Goal: Task Accomplishment & Management: Manage account settings

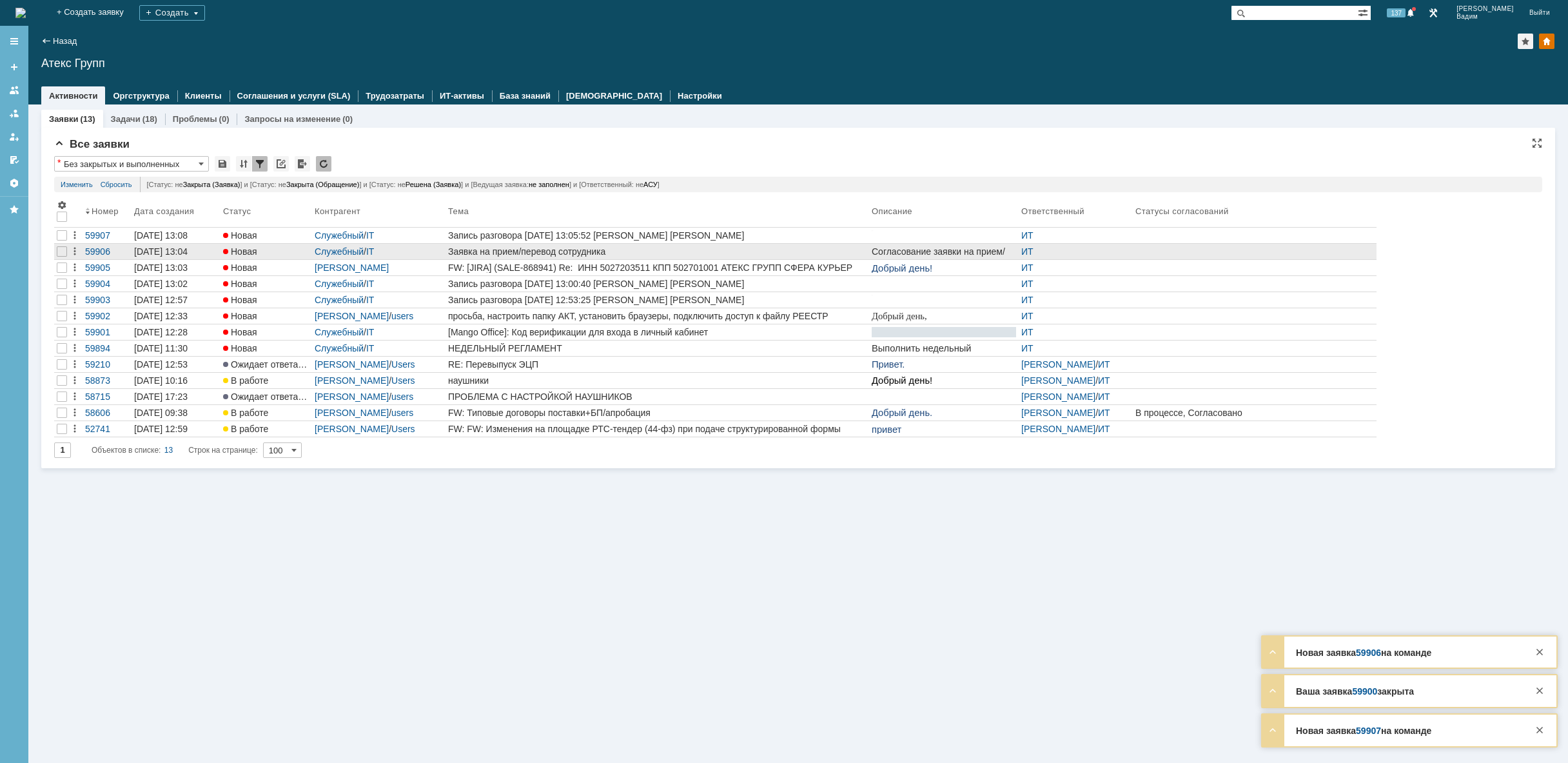
click at [604, 247] on div "Заявка на прием/перевод сотрудника" at bounding box center [658, 251] width 419 height 10
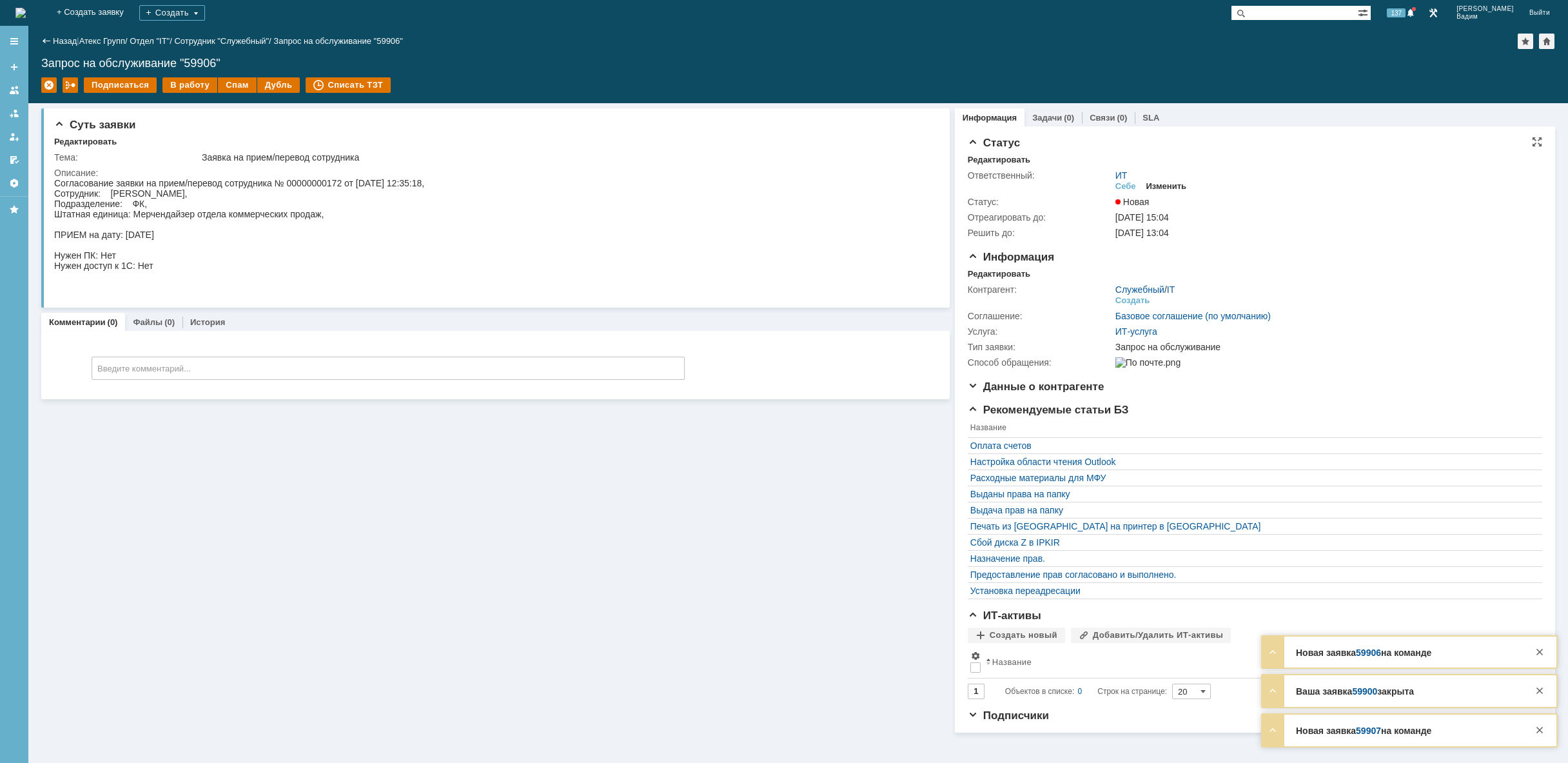
click at [1176, 187] on div "Изменить" at bounding box center [1167, 186] width 41 height 10
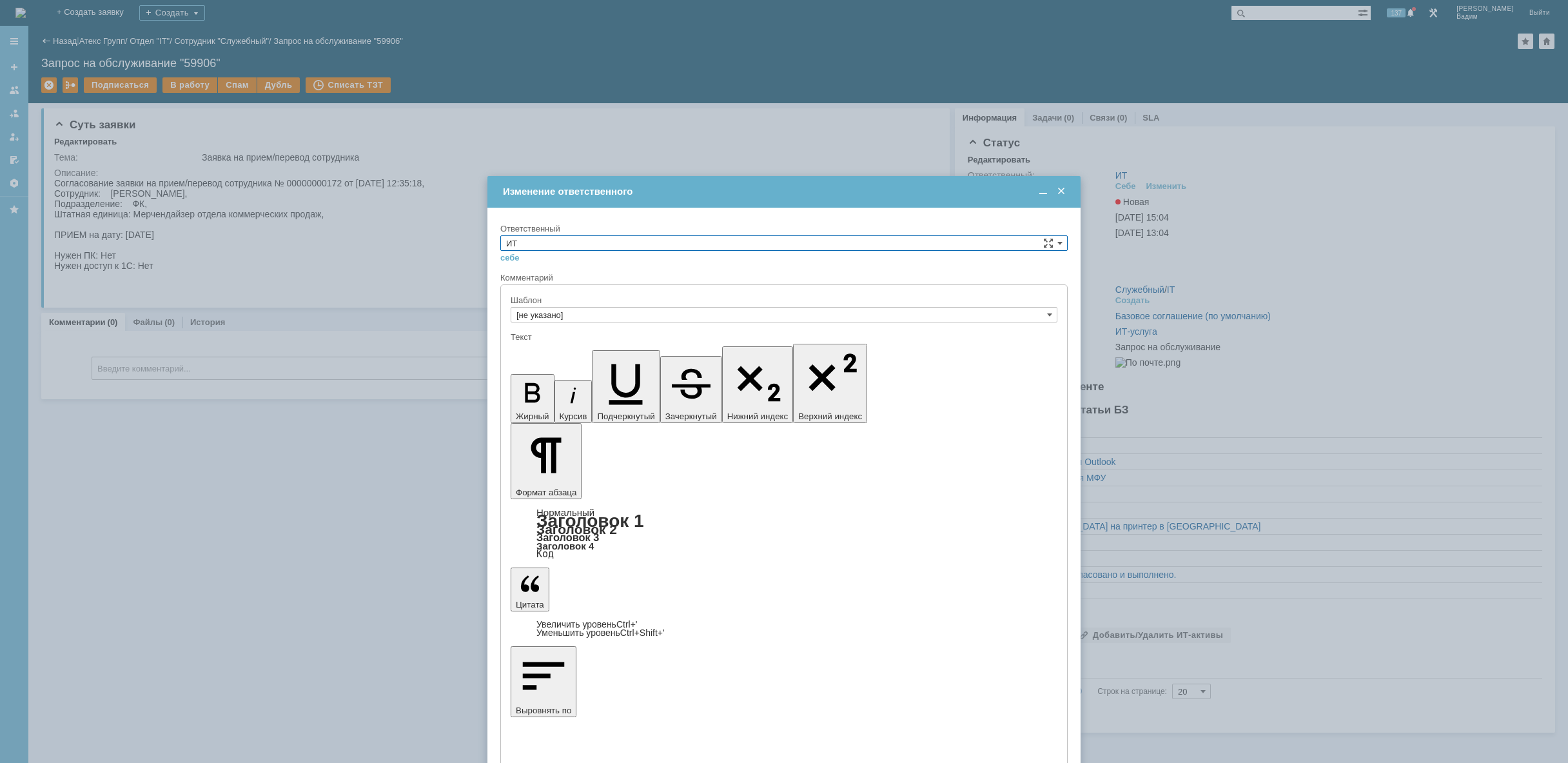
click at [622, 244] on input "ИТ" at bounding box center [784, 243] width 568 height 15
click at [584, 356] on div "АСУ" at bounding box center [784, 349] width 566 height 14
type input "АСУ"
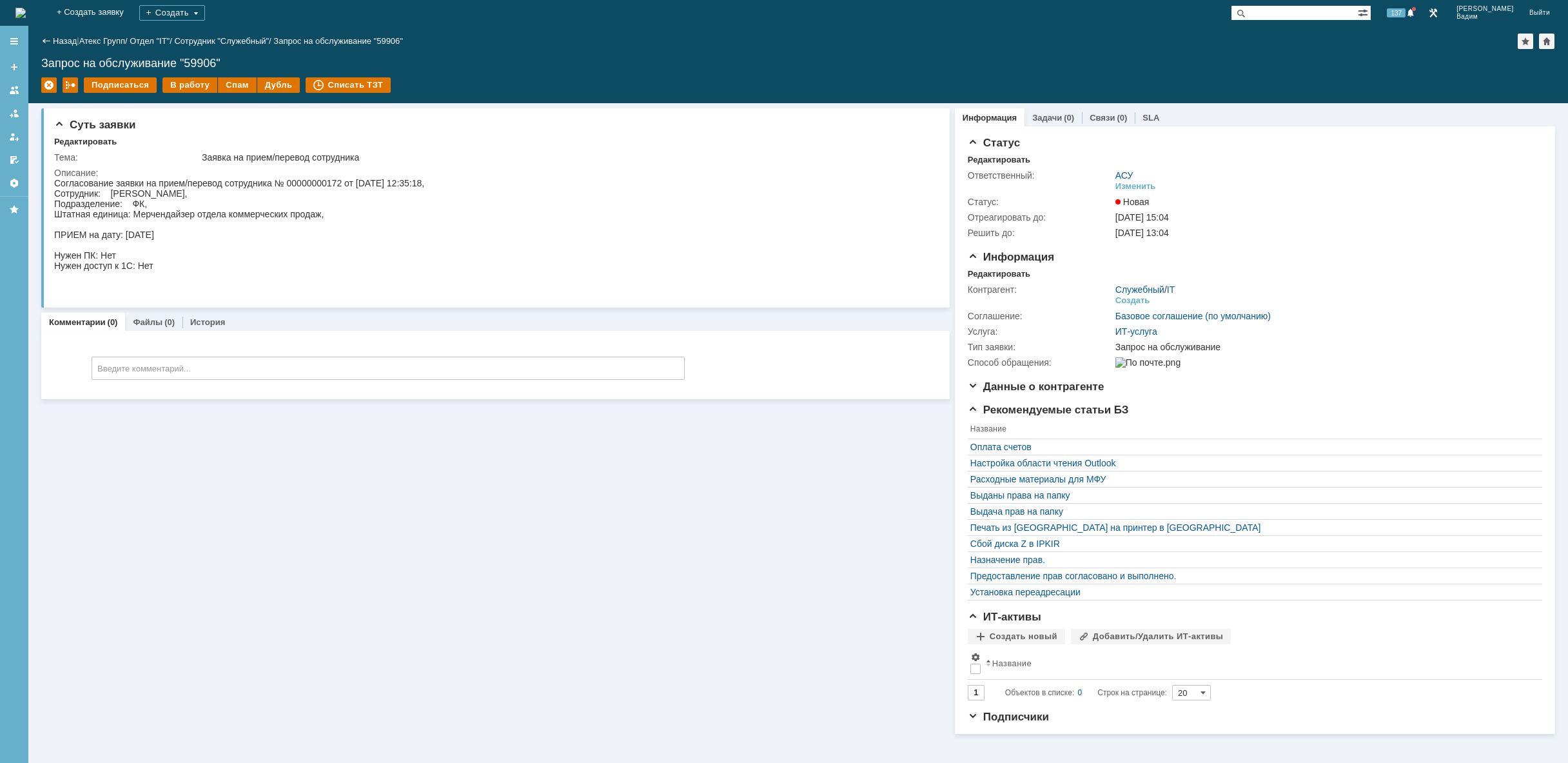
click at [26, 8] on img at bounding box center [20, 13] width 10 height 10
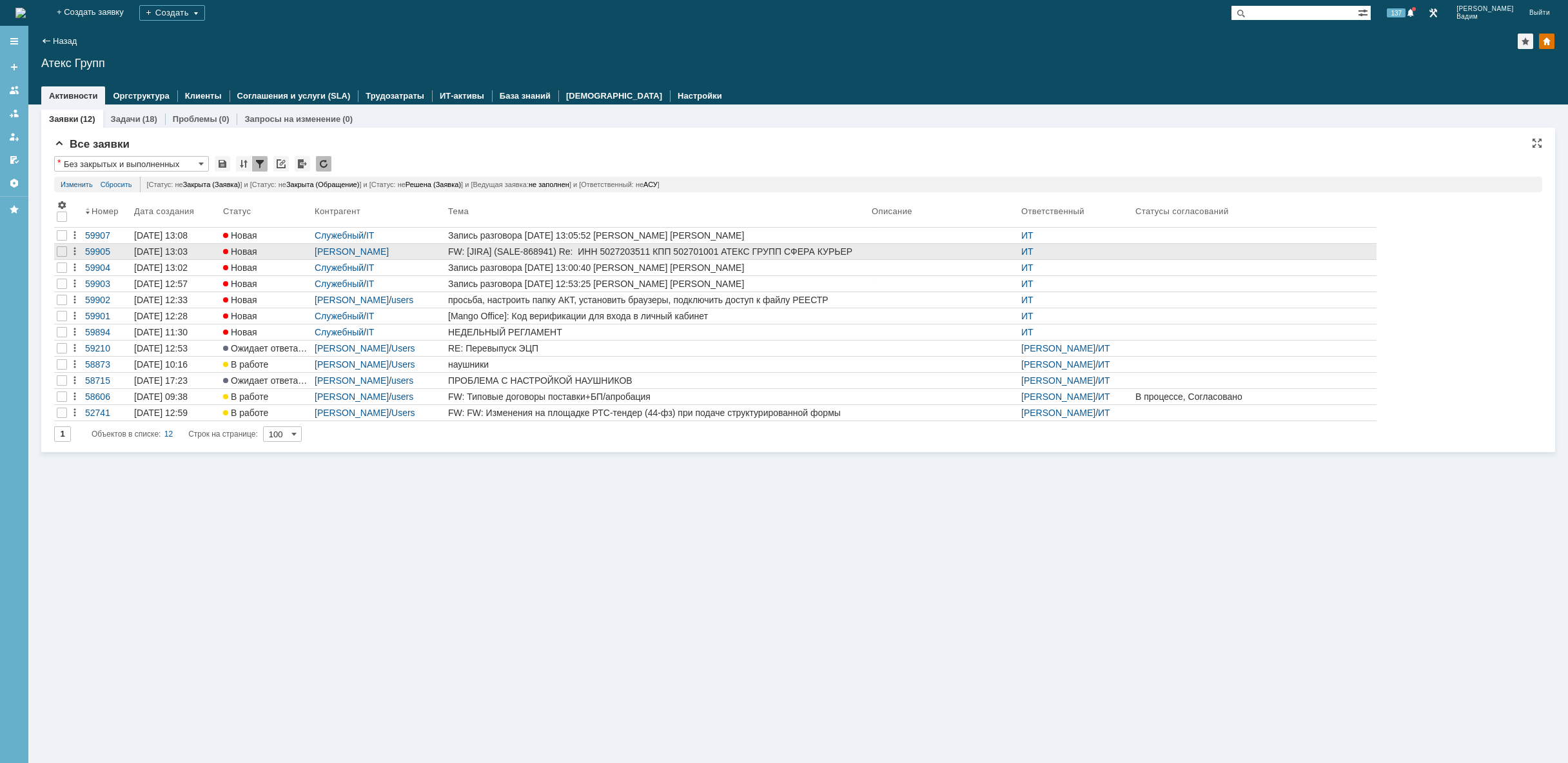
click at [790, 254] on div "FW: [JIRA] (SALE-868941) Re: ИНН 5027203511 КПП 502701001 АТЕКС ГРУПП СФЕРА КУР…" at bounding box center [658, 251] width 419 height 10
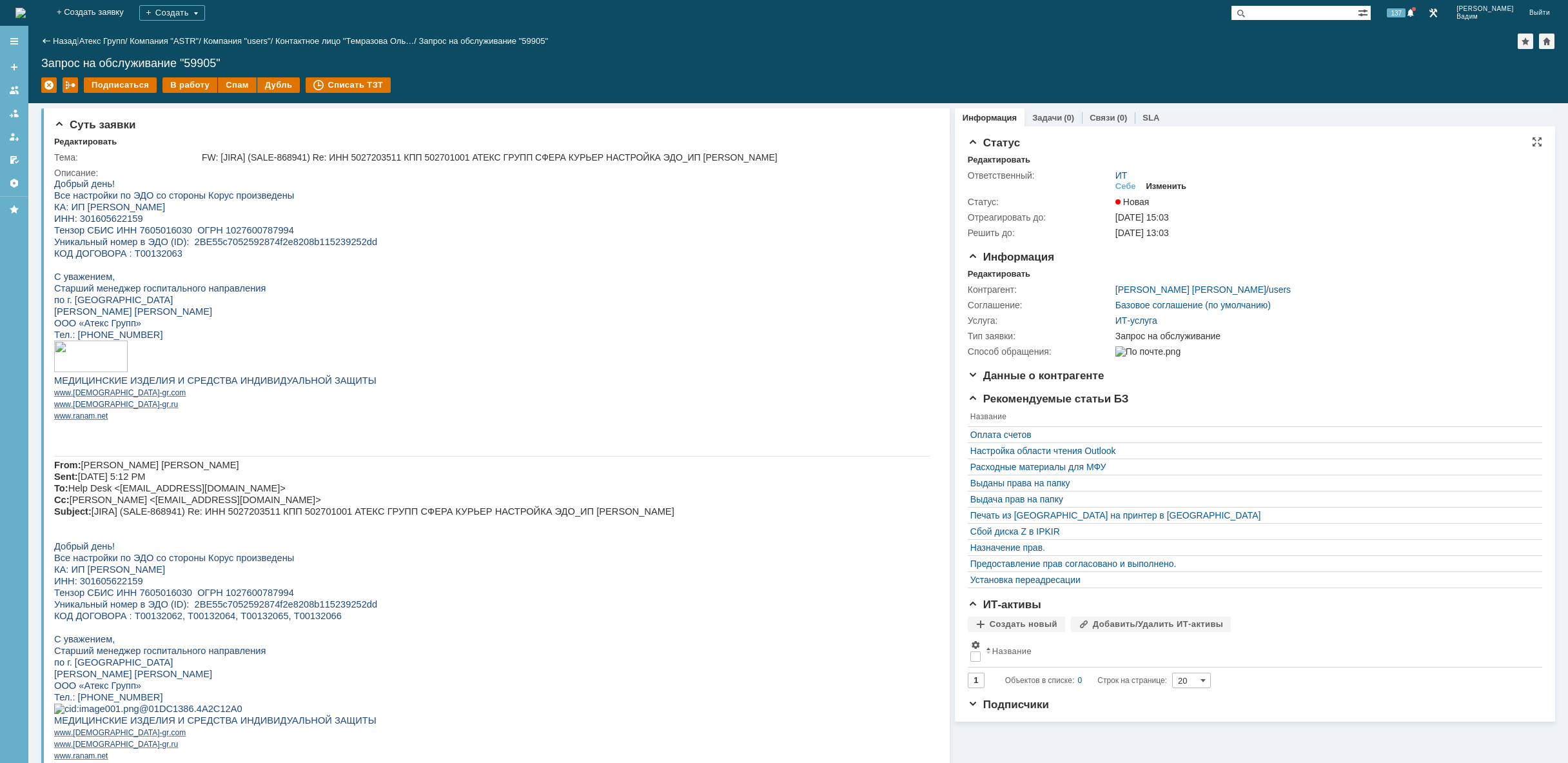
click at [1170, 185] on div "Изменить" at bounding box center [1167, 186] width 41 height 10
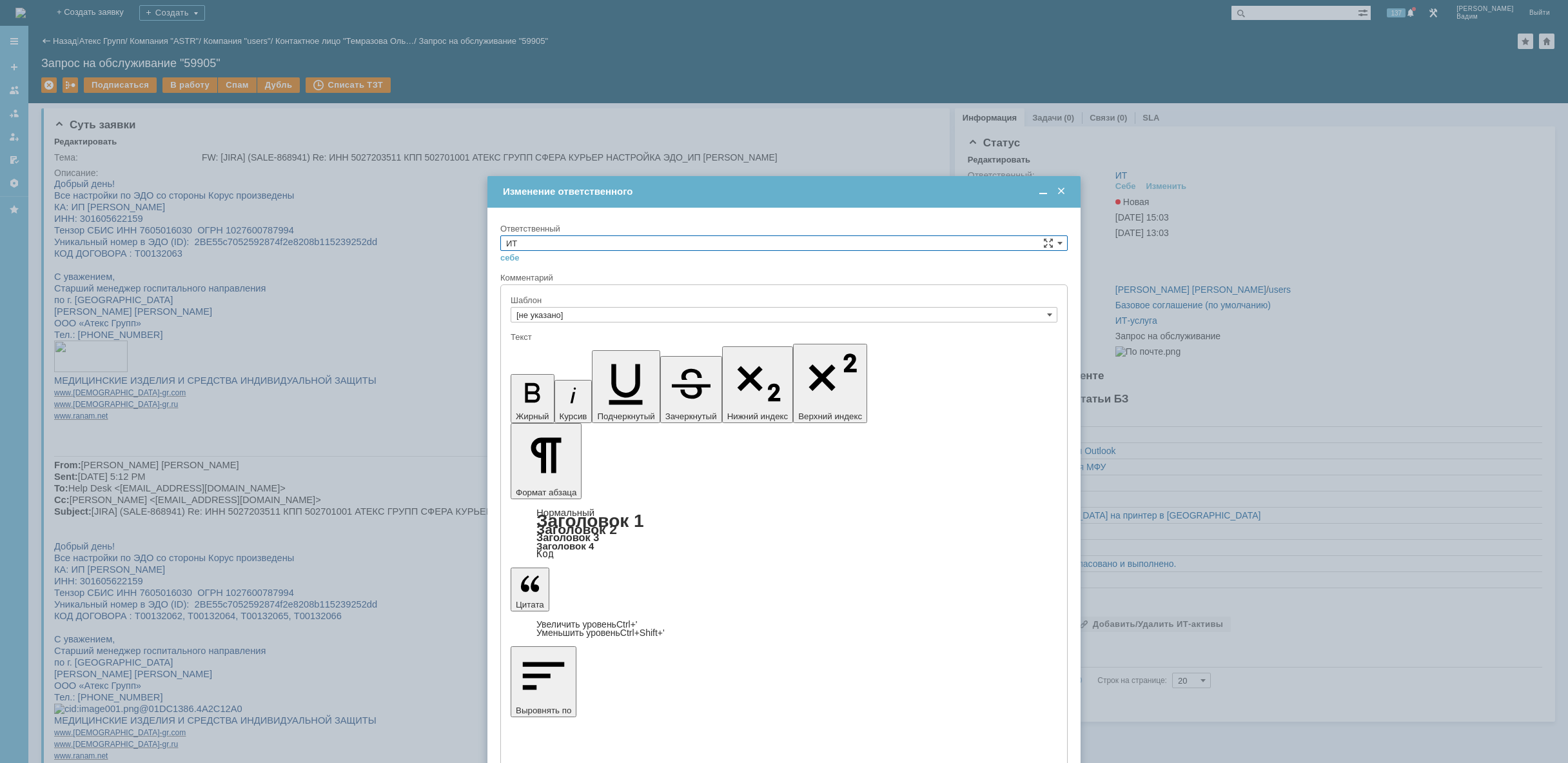
drag, startPoint x: 577, startPoint y: 240, endPoint x: 580, endPoint y: 248, distance: 8.5
click at [578, 240] on input "ИТ" at bounding box center [784, 243] width 568 height 15
click at [568, 349] on span "АСУ" at bounding box center [784, 349] width 556 height 10
type input "АСУ"
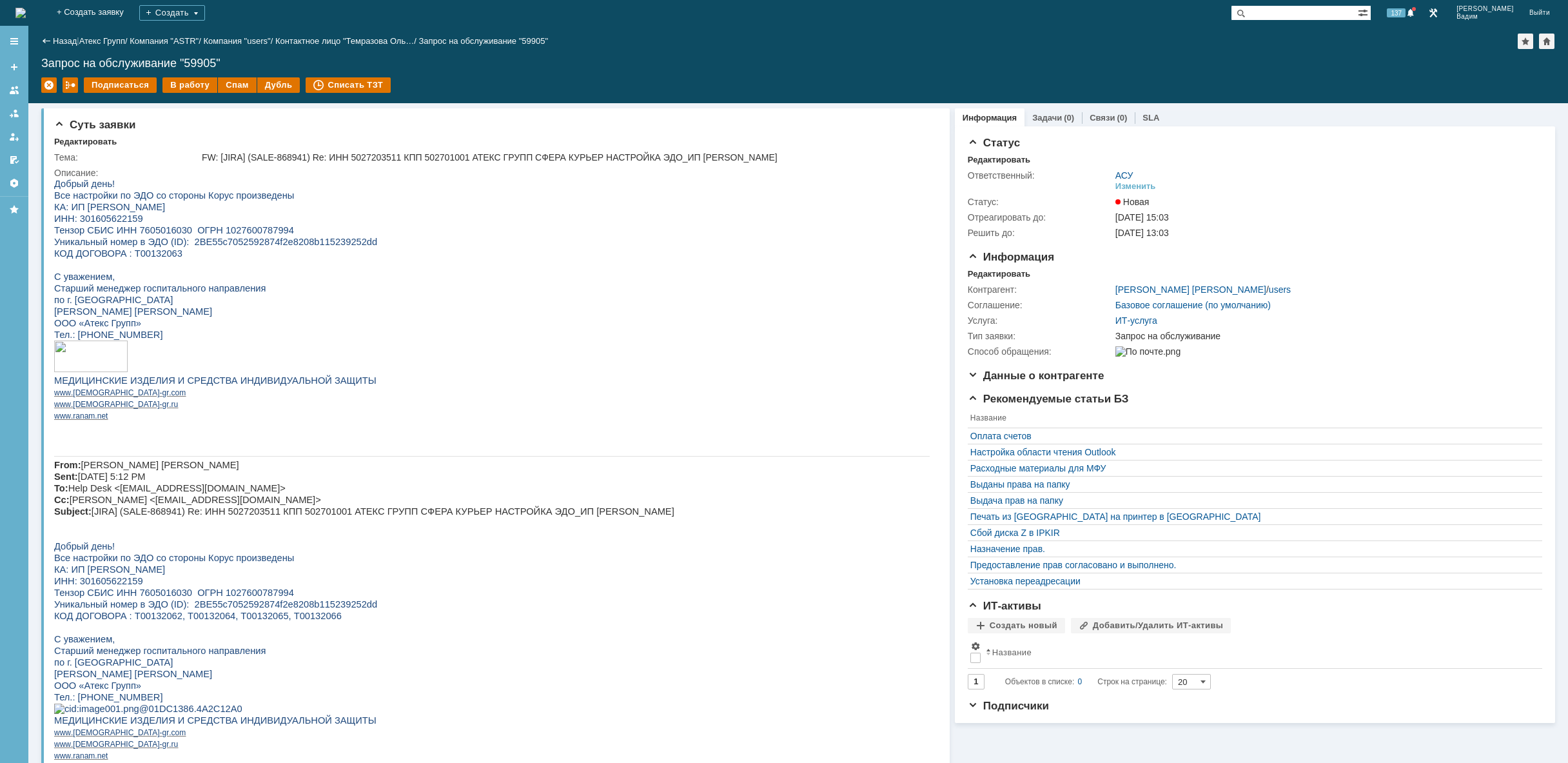
click at [26, 8] on img at bounding box center [20, 13] width 10 height 10
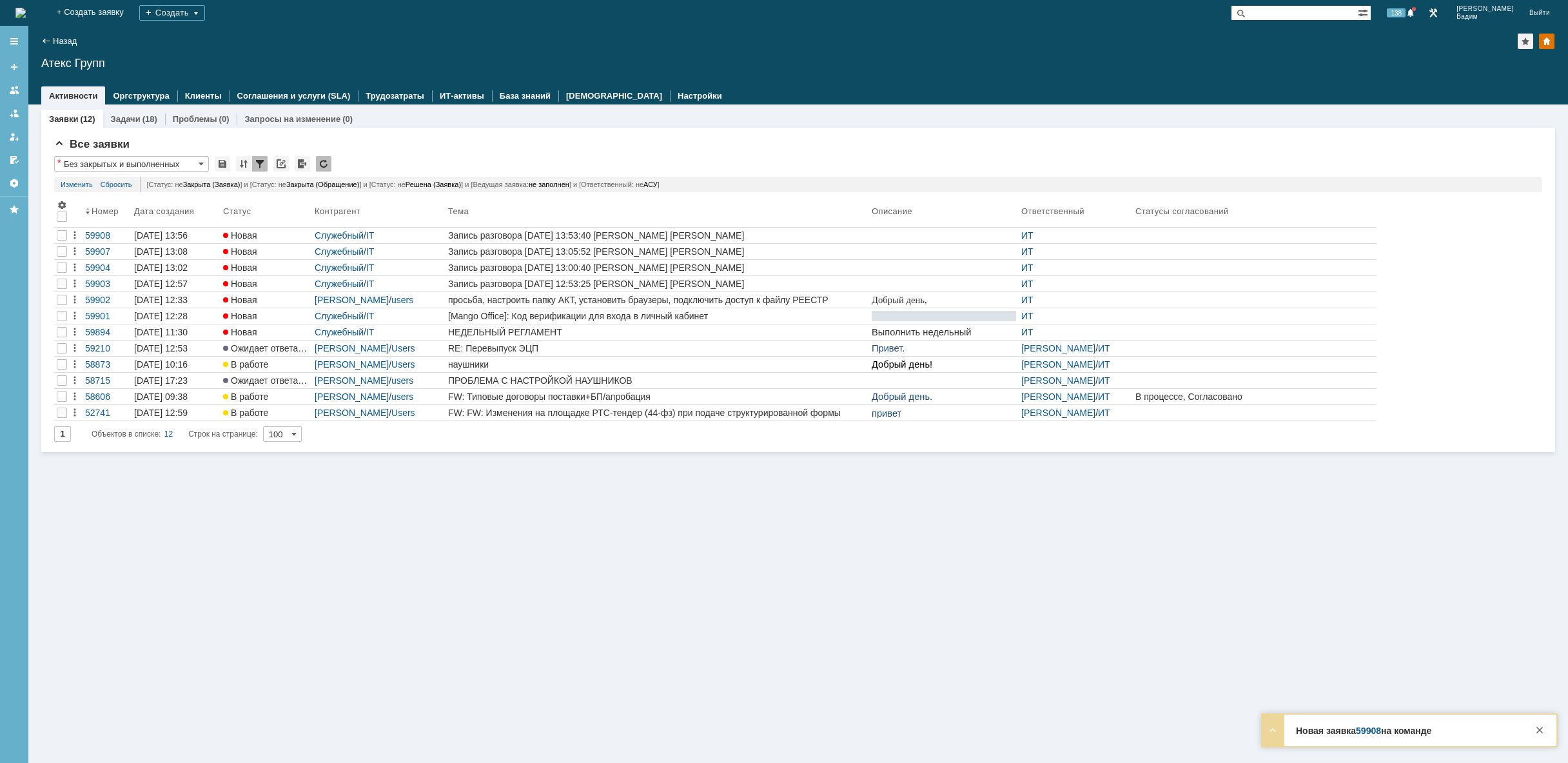
click at [809, 571] on div "Заявки (12) Задачи (18) Проблемы (0) Запросы на изменение (0) Все заявки * Без …" at bounding box center [798, 434] width 1540 height 658
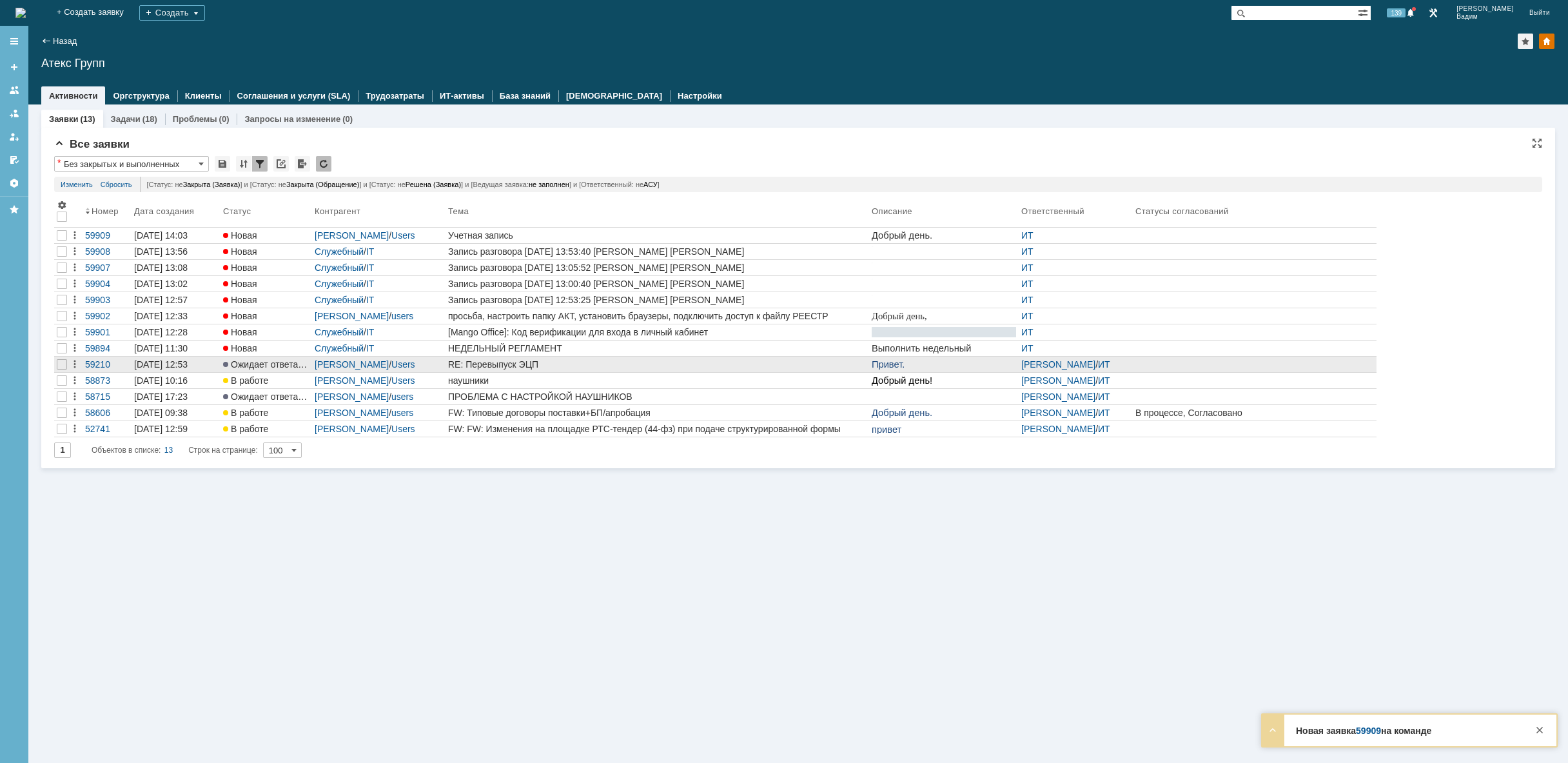
click at [583, 361] on div "RE: Перевыпуск ЭЦП" at bounding box center [658, 364] width 419 height 10
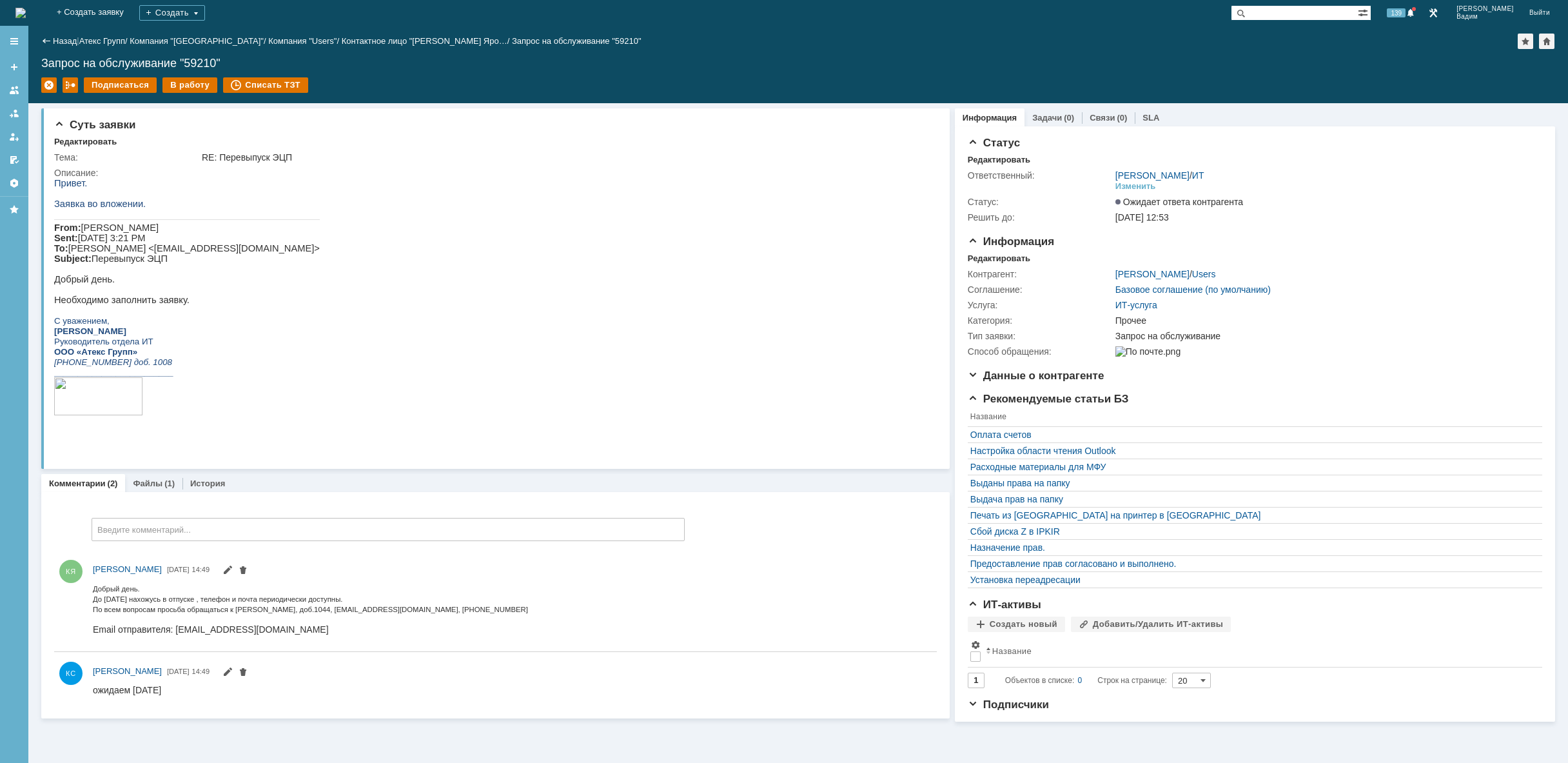
click at [26, 8] on img at bounding box center [20, 13] width 10 height 10
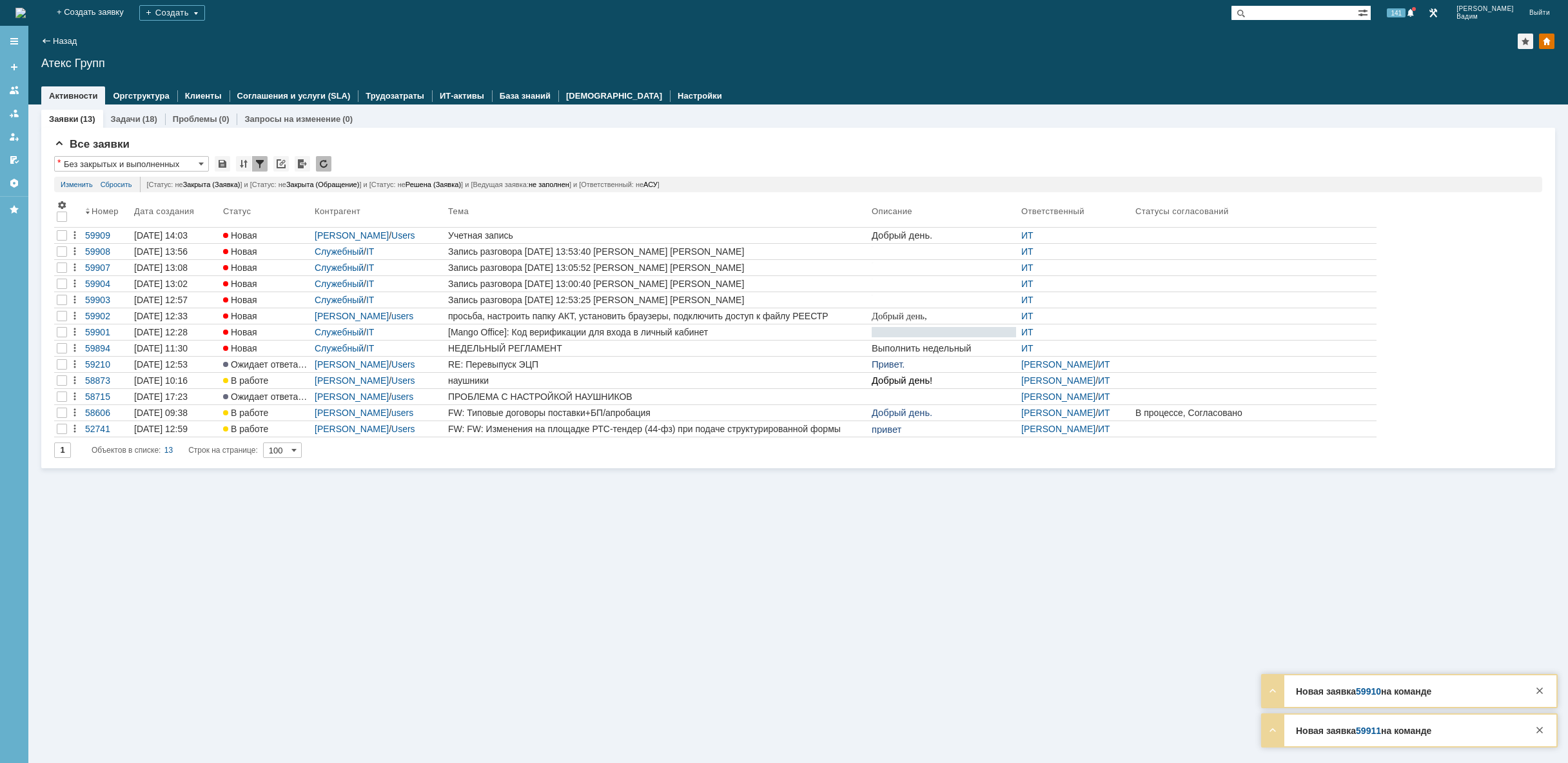
click at [26, 11] on img at bounding box center [20, 13] width 10 height 10
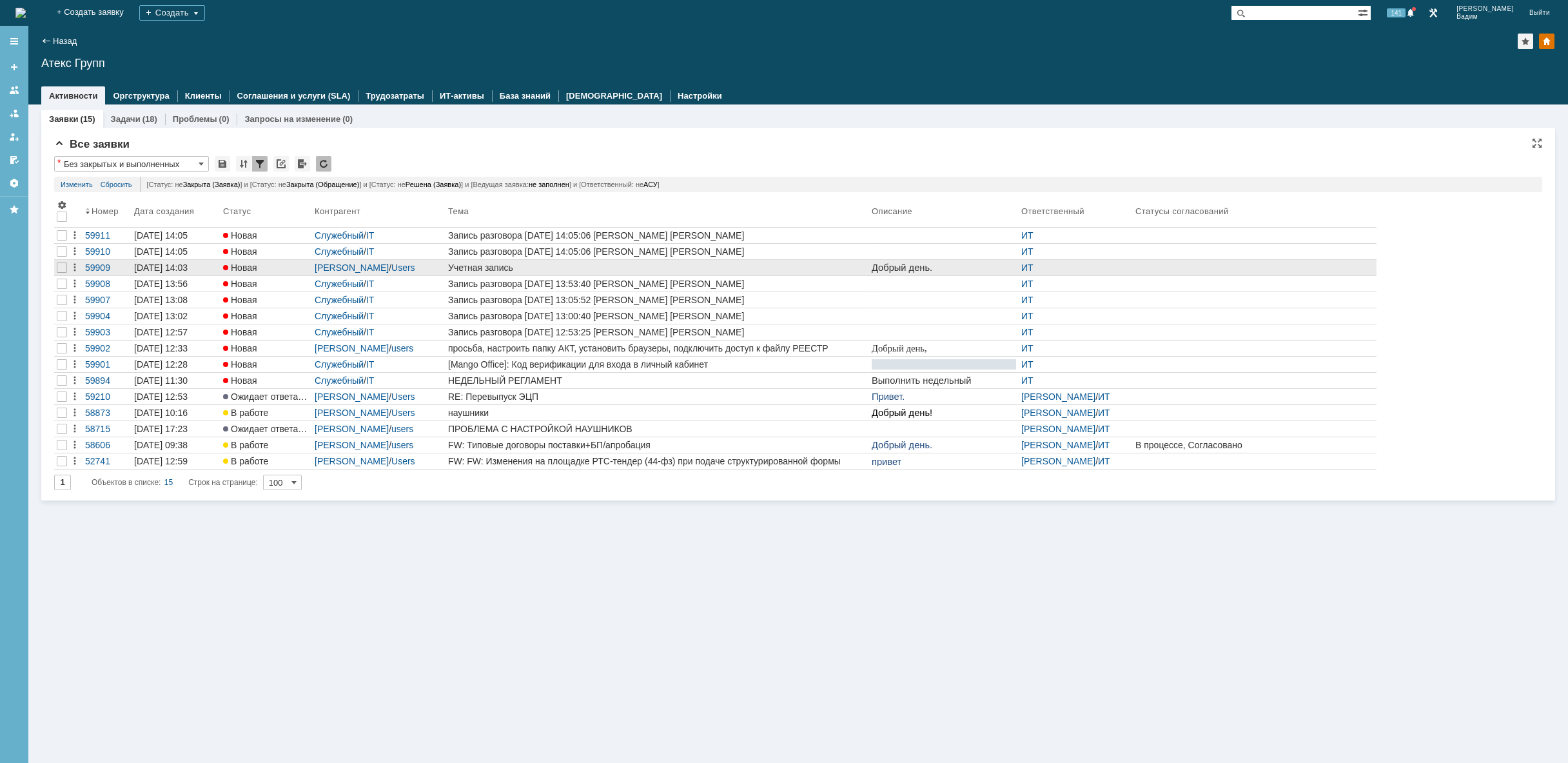
click at [596, 269] on div "Учетная запись" at bounding box center [658, 267] width 419 height 10
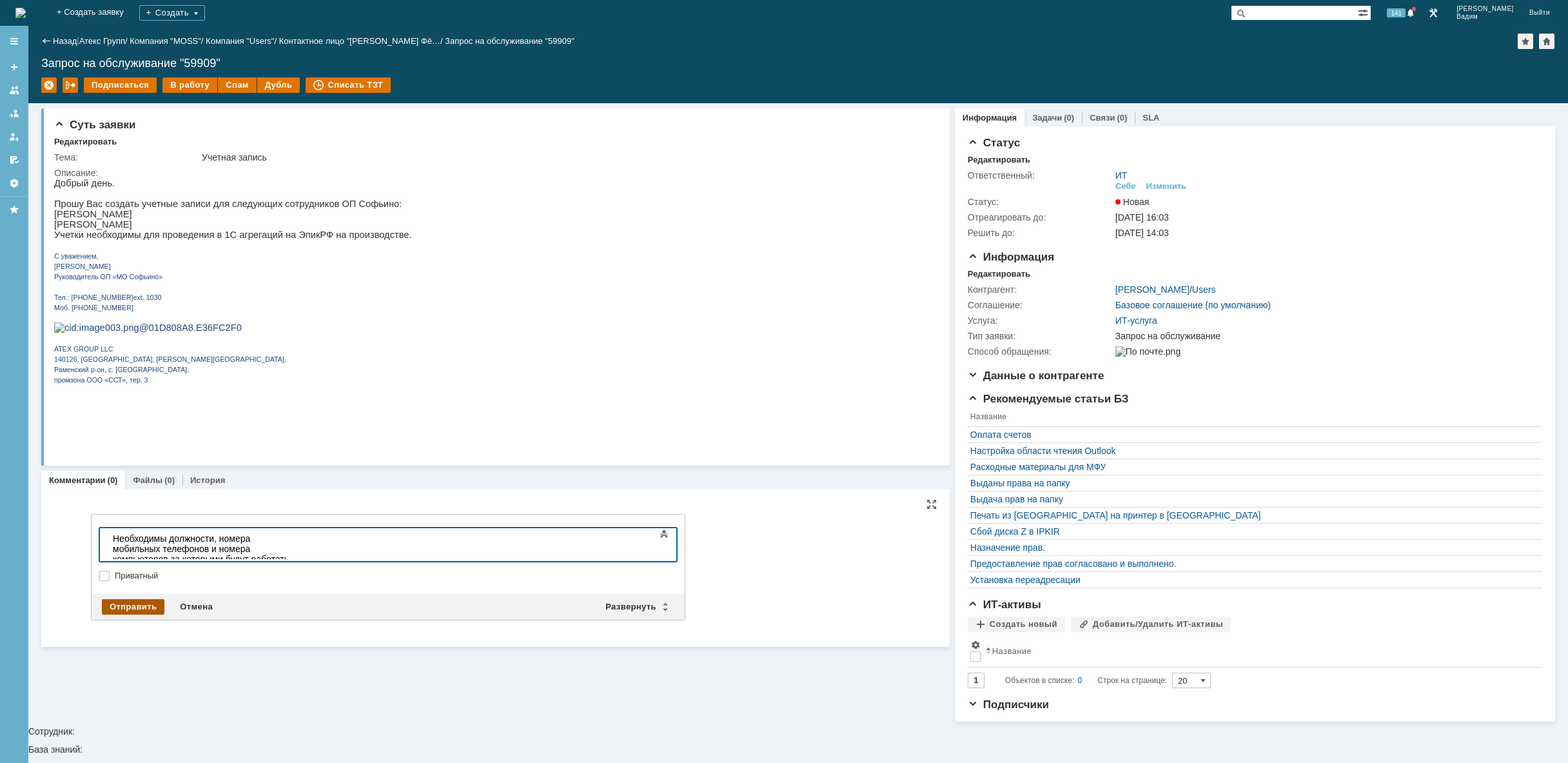
click at [119, 604] on div "Отправить" at bounding box center [133, 606] width 63 height 15
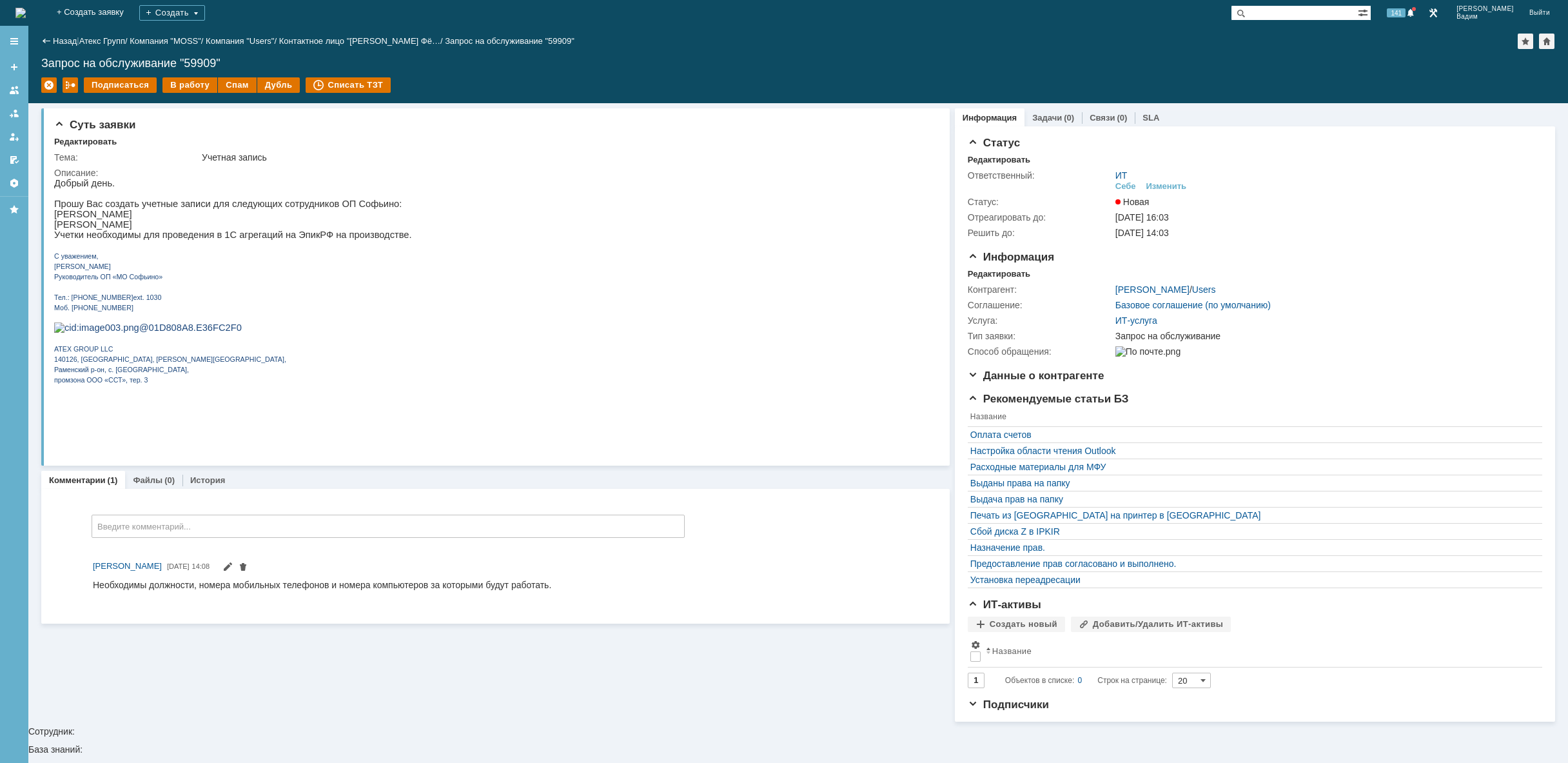
click at [26, 13] on img at bounding box center [20, 13] width 10 height 10
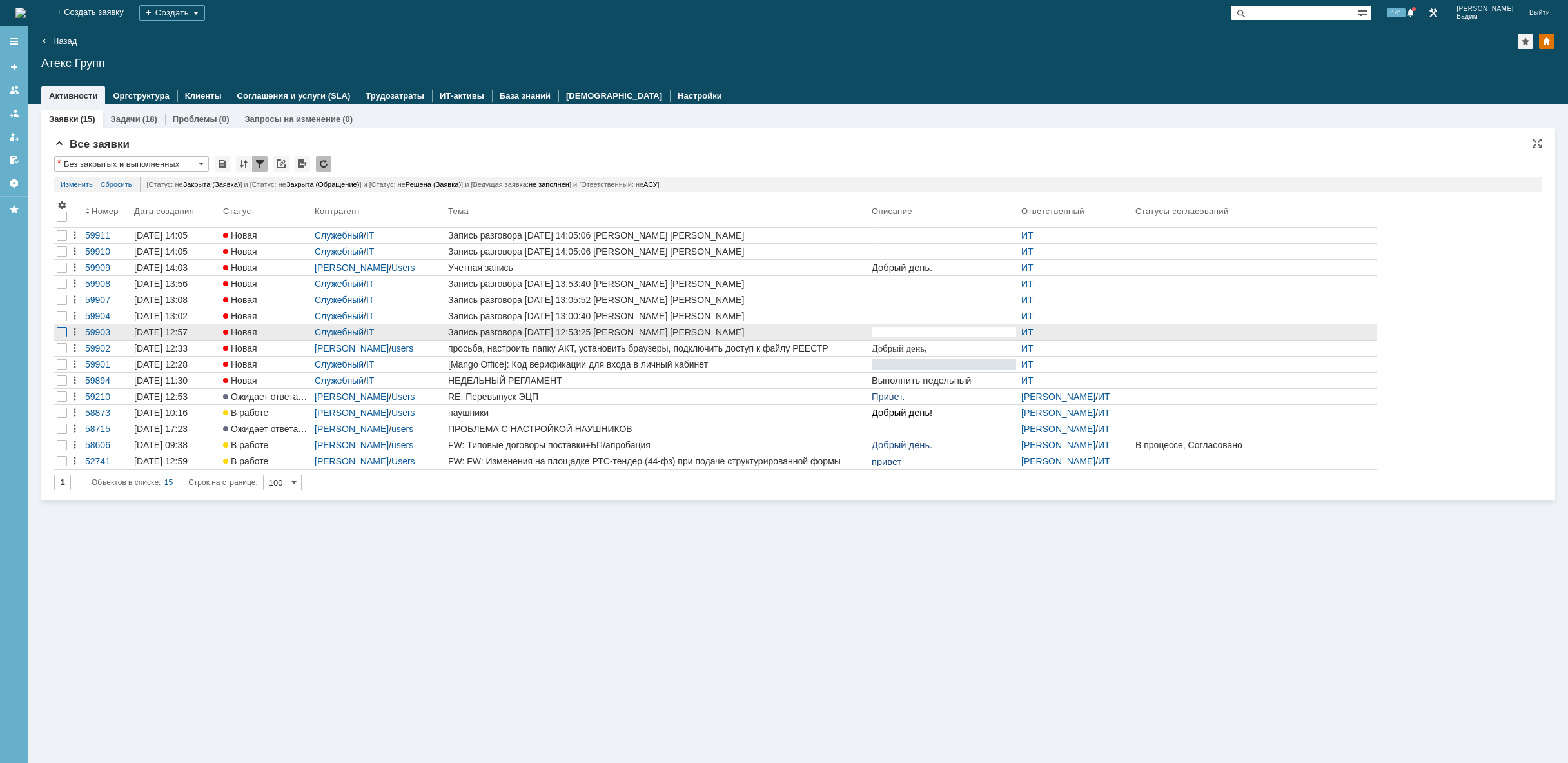
click at [60, 338] on div at bounding box center [62, 332] width 10 height 10
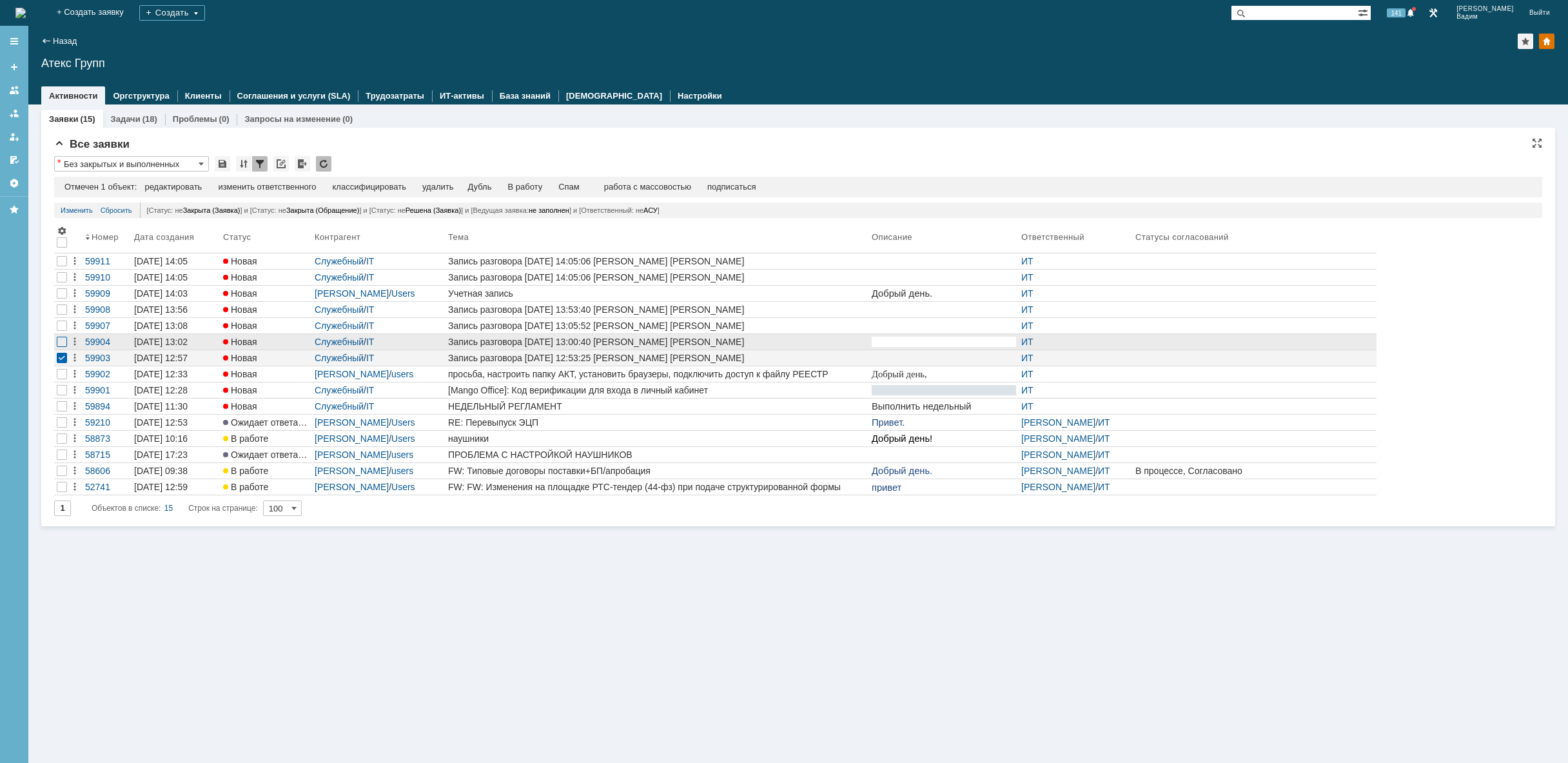
click at [62, 339] on div at bounding box center [62, 342] width 10 height 10
click at [58, 326] on div at bounding box center [62, 326] width 10 height 10
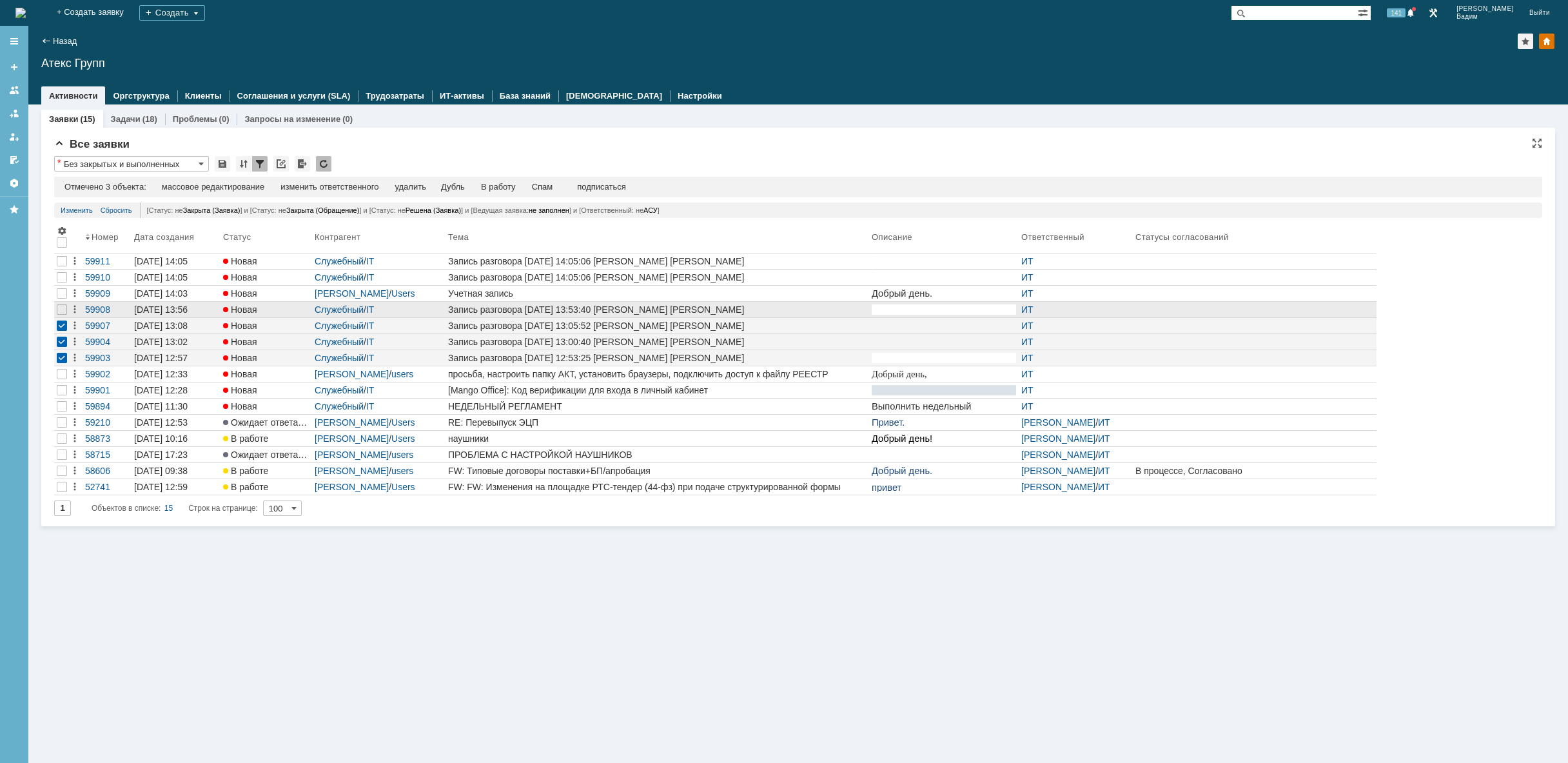
click at [54, 312] on div at bounding box center [62, 309] width 15 height 15
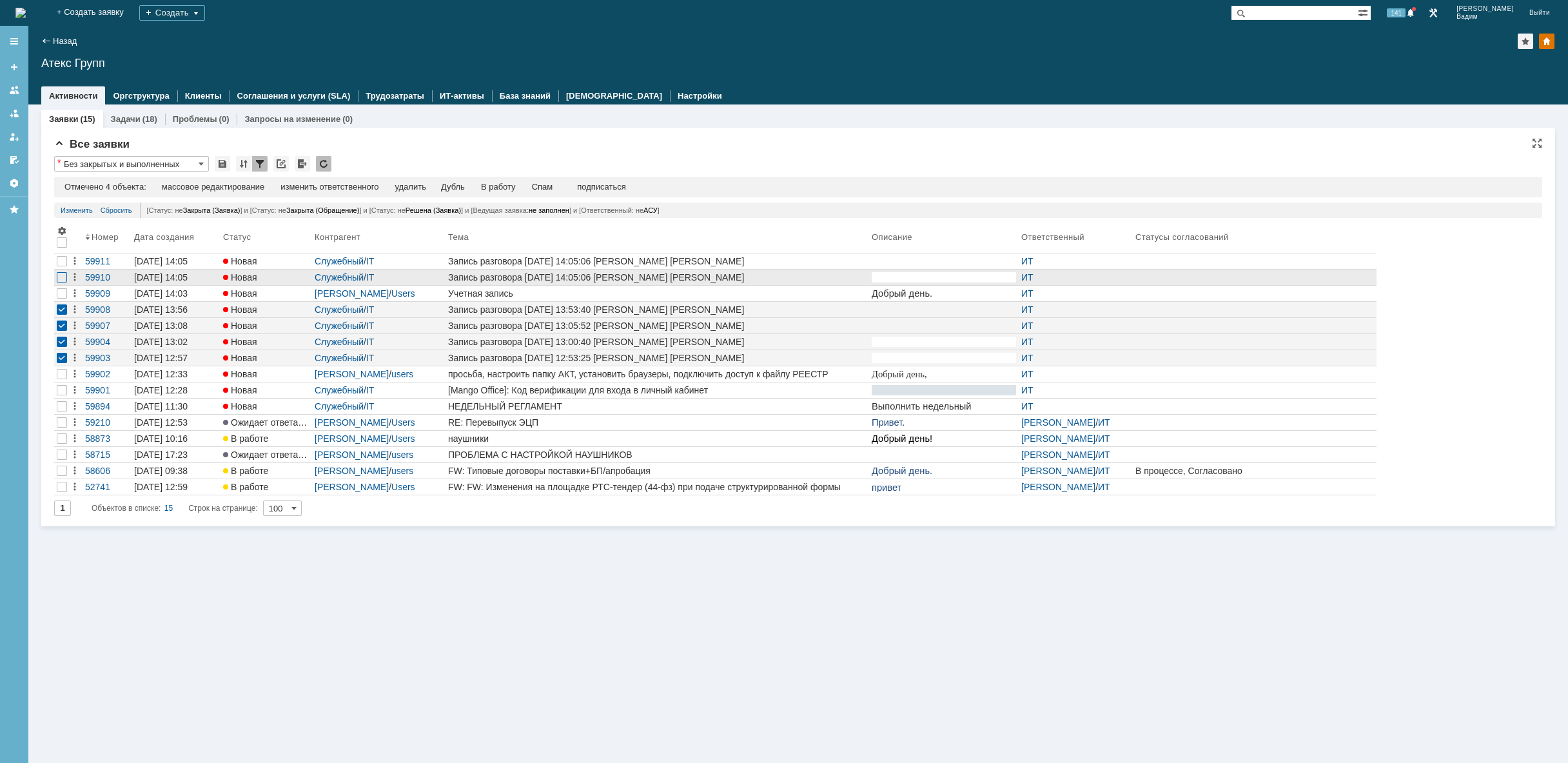
click at [63, 276] on div at bounding box center [62, 277] width 10 height 10
click at [63, 263] on div at bounding box center [62, 261] width 10 height 10
click at [419, 187] on div "удалить" at bounding box center [415, 187] width 31 height 10
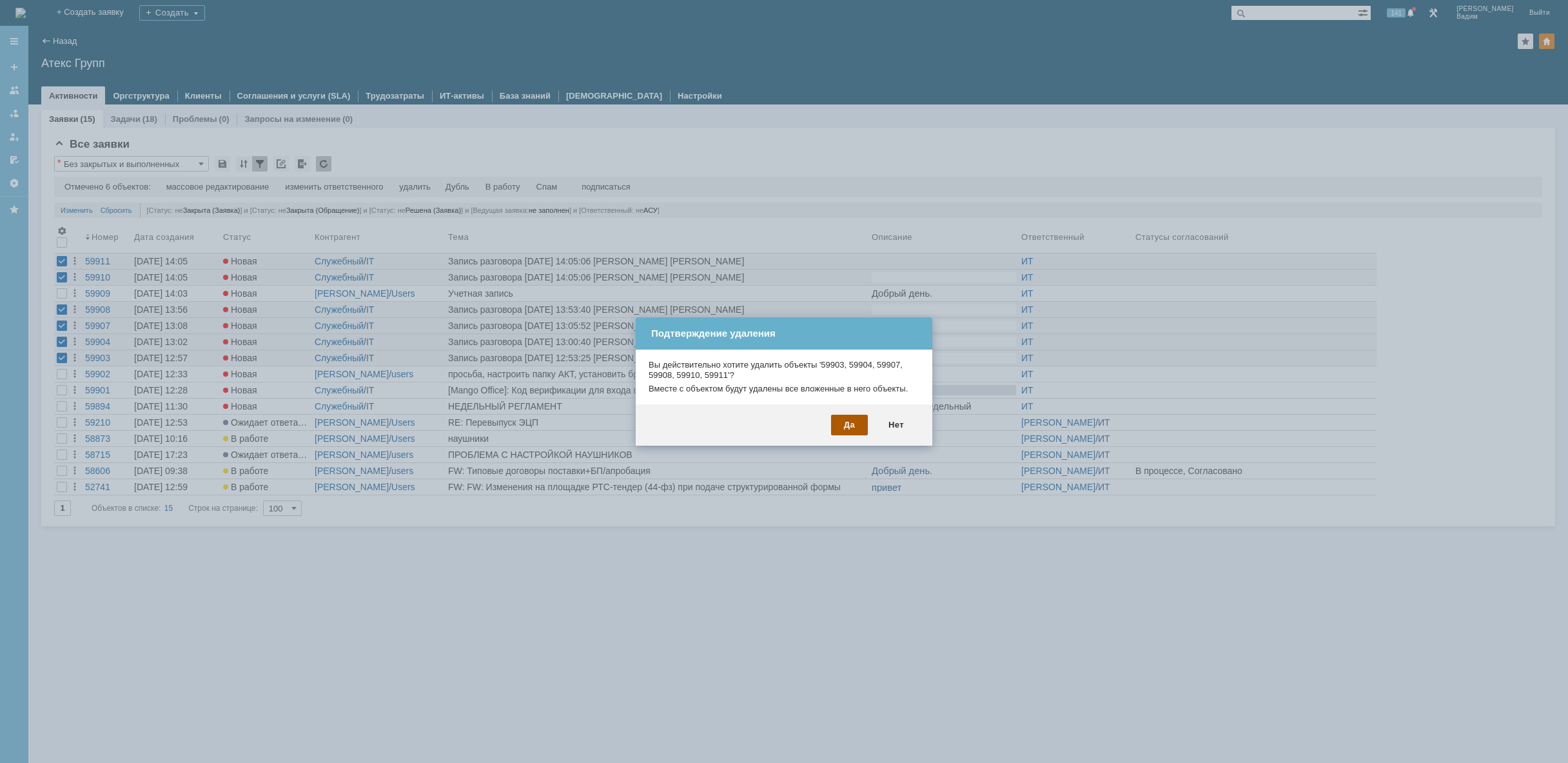
click at [838, 425] on div "Да" at bounding box center [849, 425] width 37 height 21
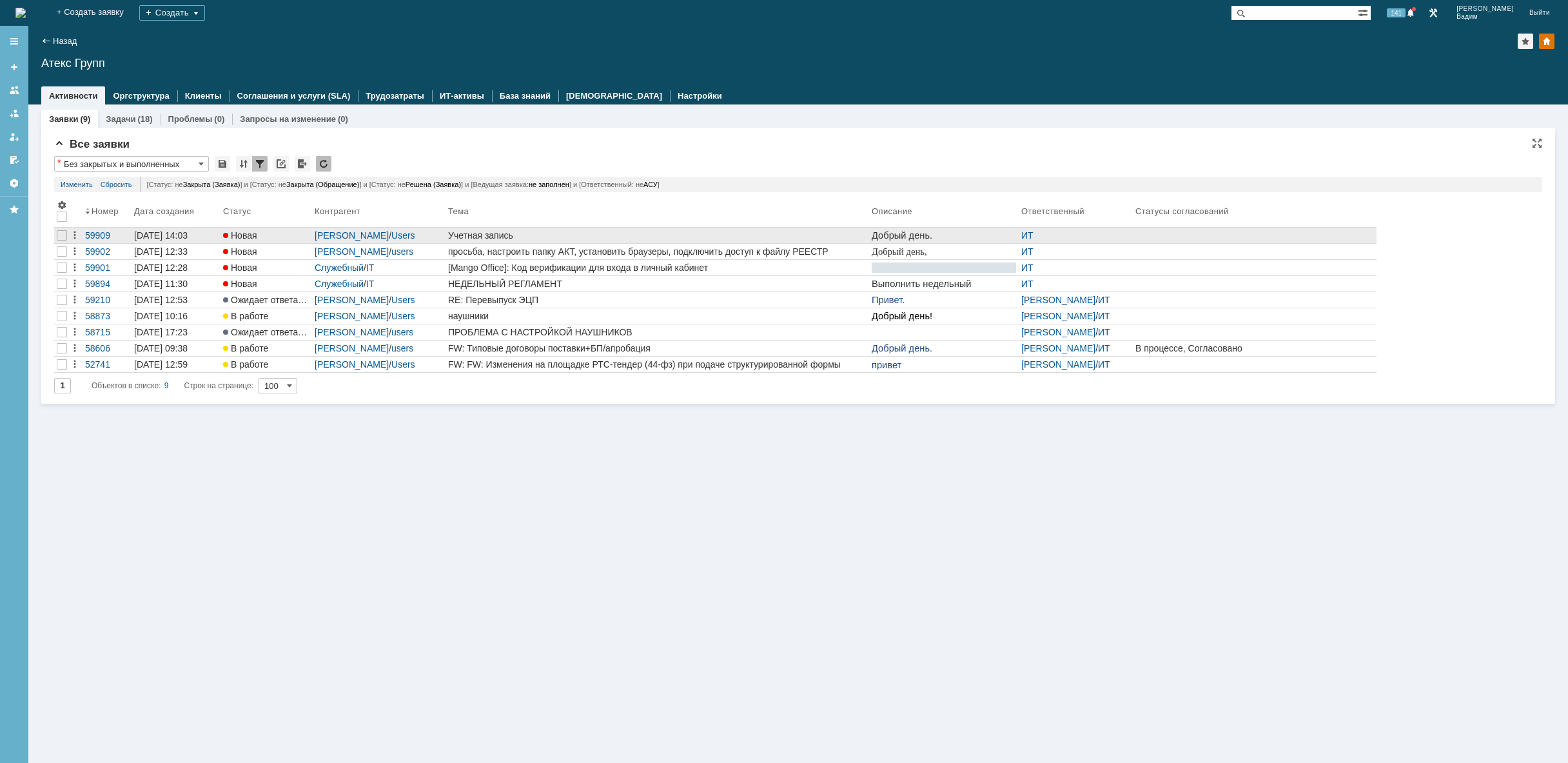
click at [562, 234] on div "Учетная запись" at bounding box center [658, 235] width 419 height 10
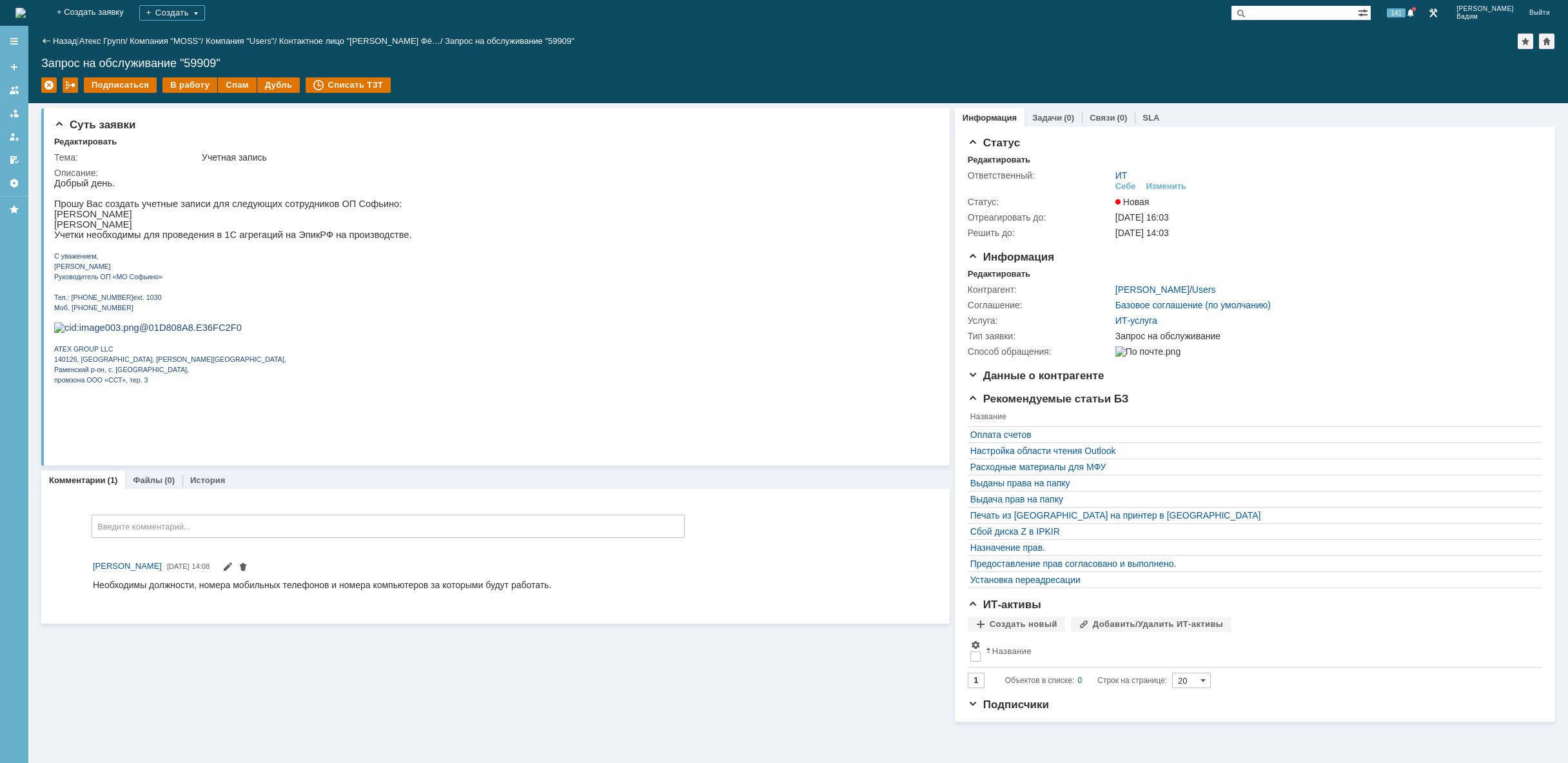
click at [26, 13] on img at bounding box center [20, 13] width 10 height 10
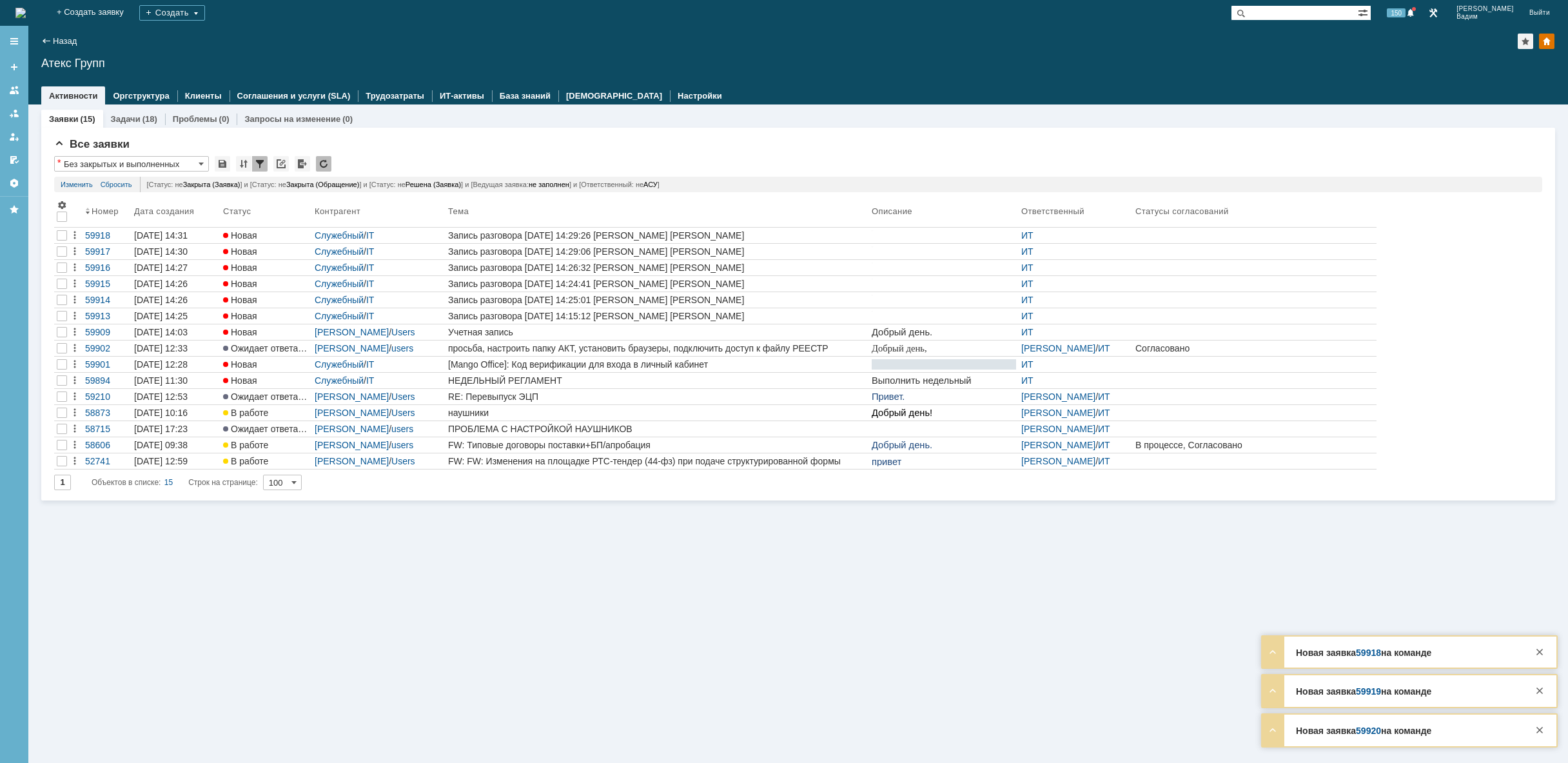
click at [26, 11] on img at bounding box center [20, 13] width 10 height 10
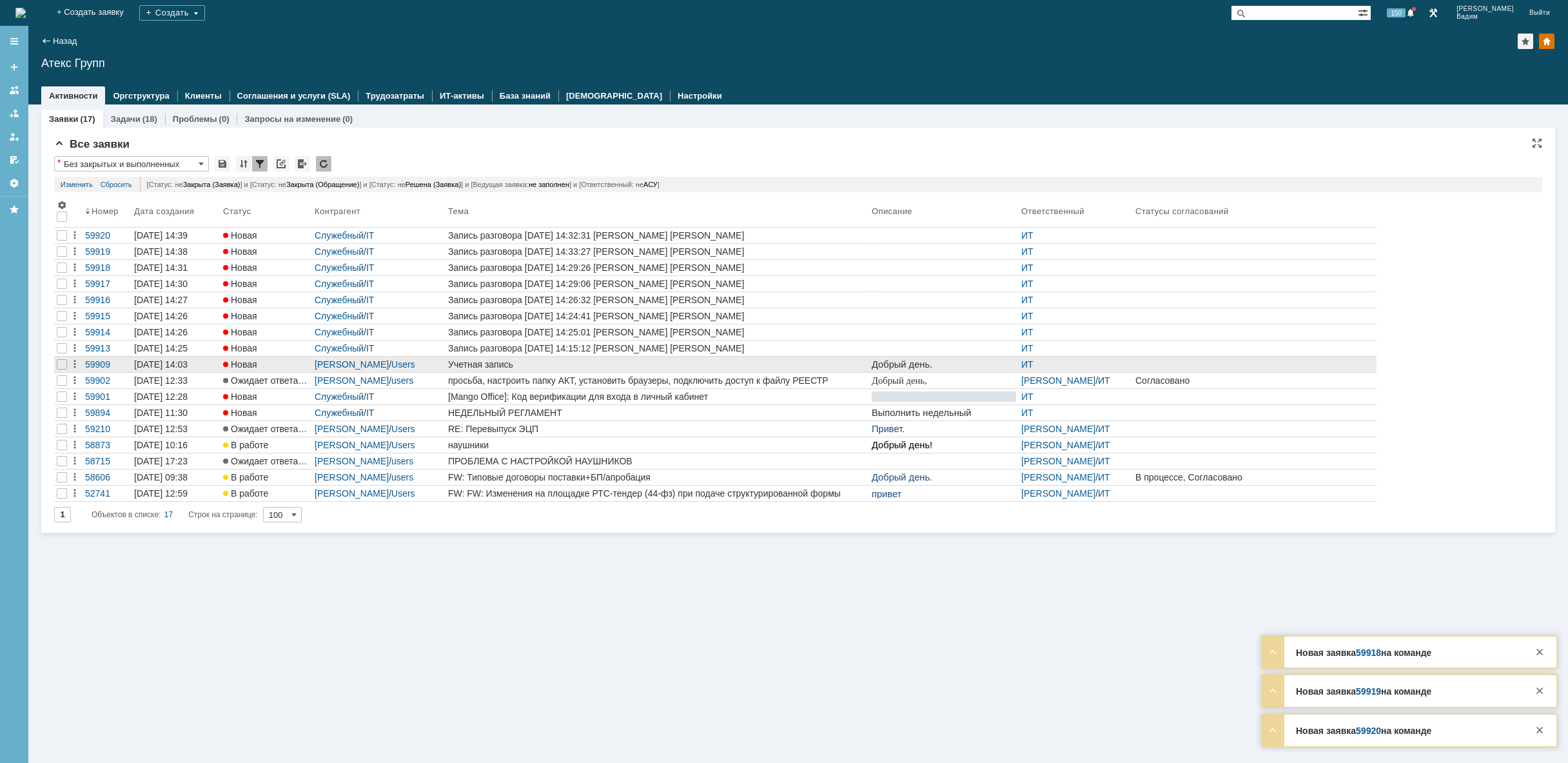
click at [515, 367] on div "Учетная запись" at bounding box center [658, 364] width 419 height 10
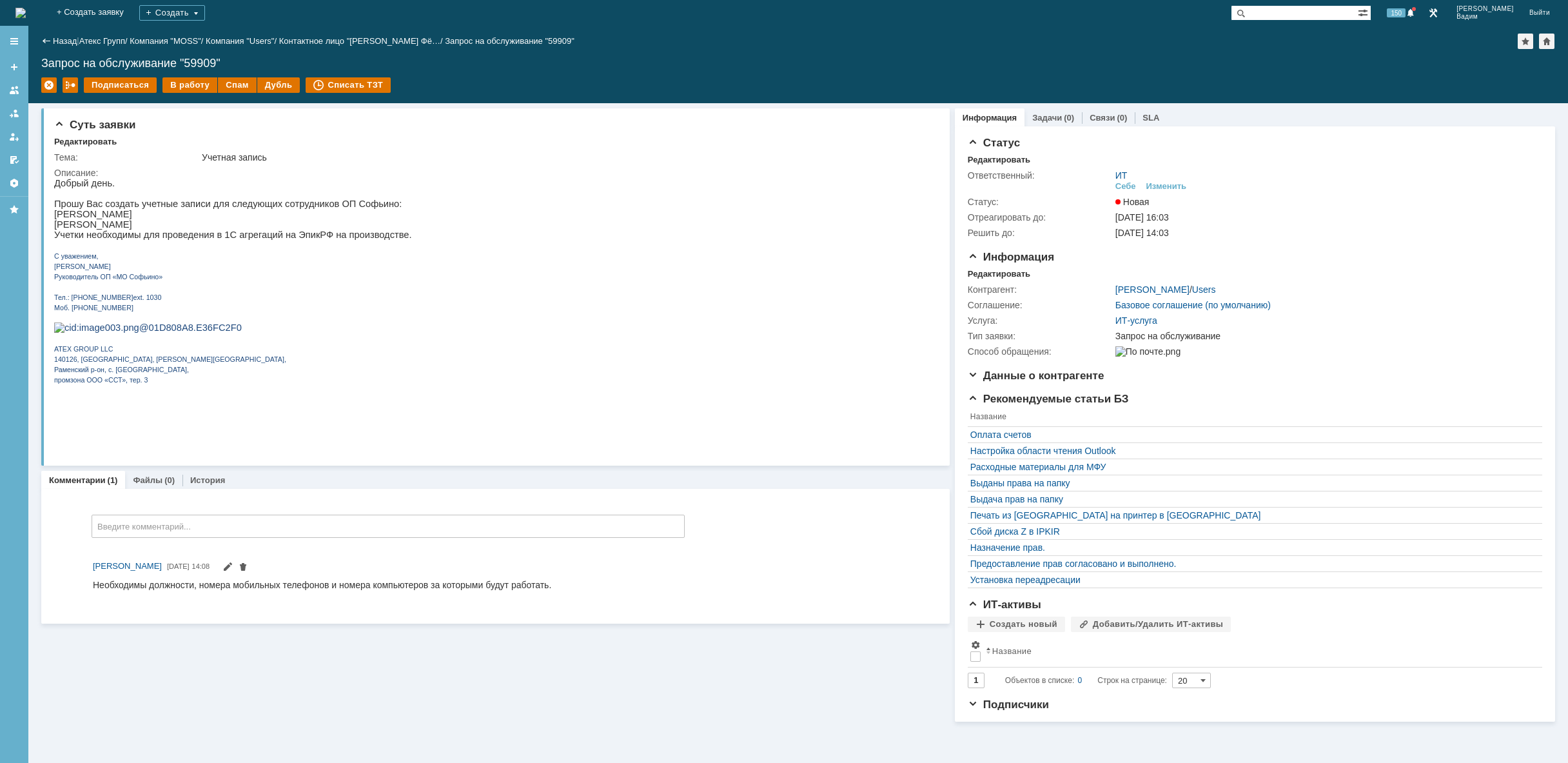
click at [26, 11] on img at bounding box center [20, 13] width 10 height 10
